Goal: Information Seeking & Learning: Understand process/instructions

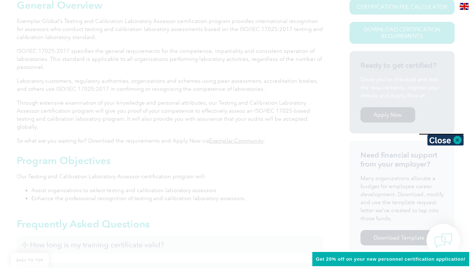
scroll to position [149, 0]
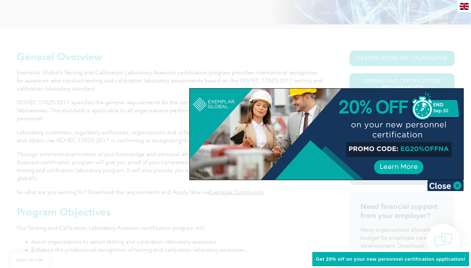
click at [334, 53] on div at bounding box center [235, 134] width 471 height 268
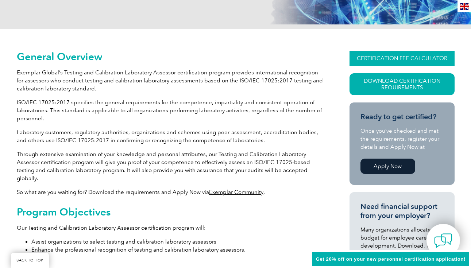
click at [385, 60] on link "CERTIFICATION FEE CALCULATOR" at bounding box center [402, 58] width 105 height 15
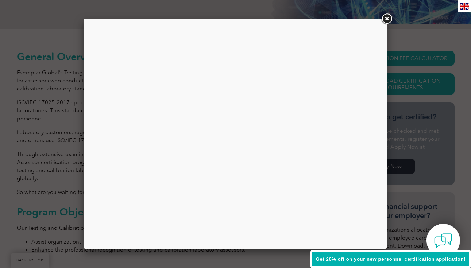
click at [388, 20] on link at bounding box center [386, 18] width 13 height 13
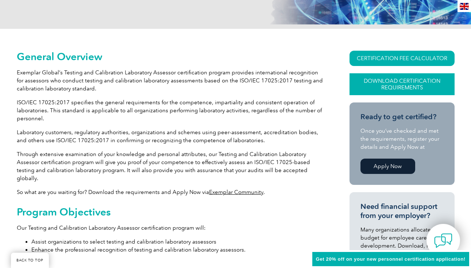
click at [386, 89] on link "Download Certification Requirements" at bounding box center [402, 84] width 105 height 22
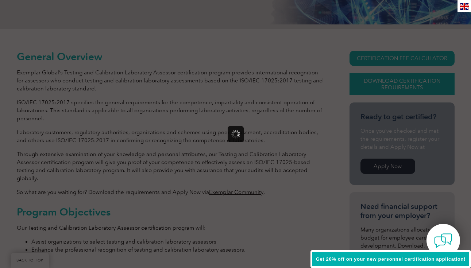
scroll to position [0, 0]
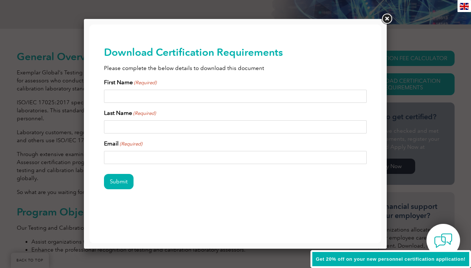
click at [386, 17] on link at bounding box center [386, 18] width 13 height 13
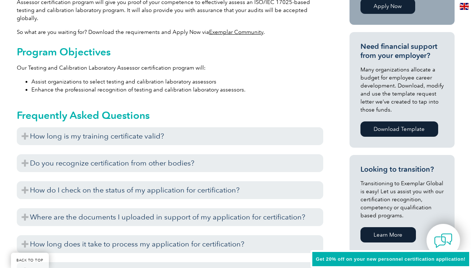
scroll to position [316, 0]
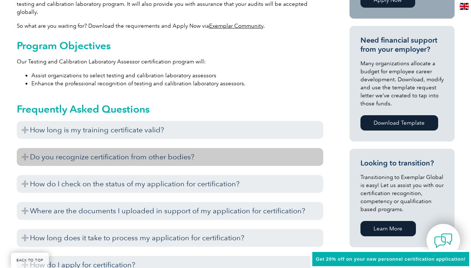
click at [172, 148] on h3 "Do you recognize certification from other bodies?" at bounding box center [170, 157] width 307 height 18
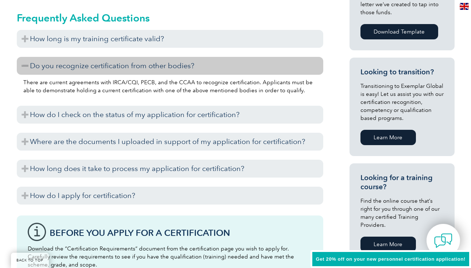
scroll to position [414, 0]
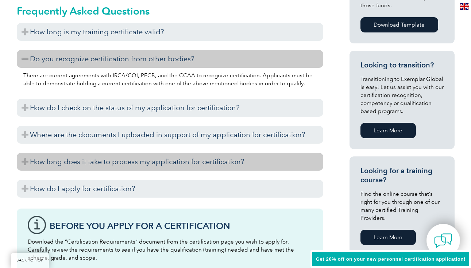
click at [220, 153] on h3 "How long does it take to process my application for certification?" at bounding box center [170, 162] width 307 height 18
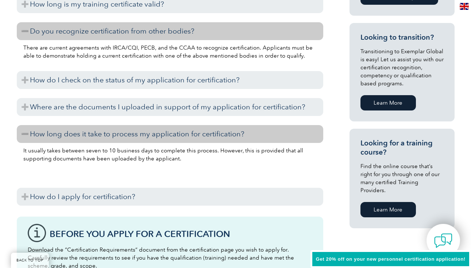
scroll to position [453, 0]
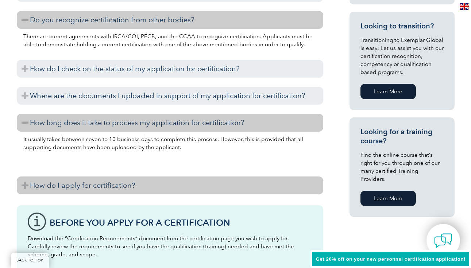
click at [180, 177] on h3 "How do I apply for certification?" at bounding box center [170, 186] width 307 height 18
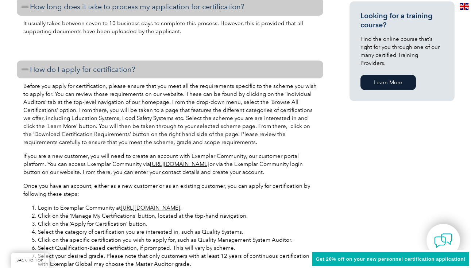
scroll to position [597, 0]
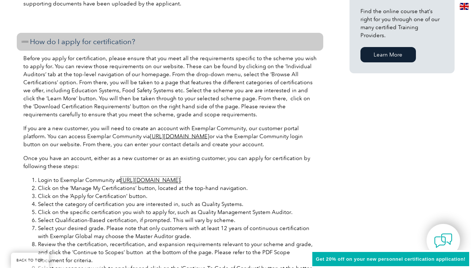
click at [180, 177] on link "[URL][DOMAIN_NAME]" at bounding box center [150, 180] width 59 height 7
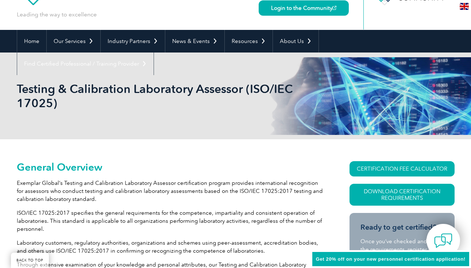
scroll to position [0, 0]
